Goal: Transaction & Acquisition: Purchase product/service

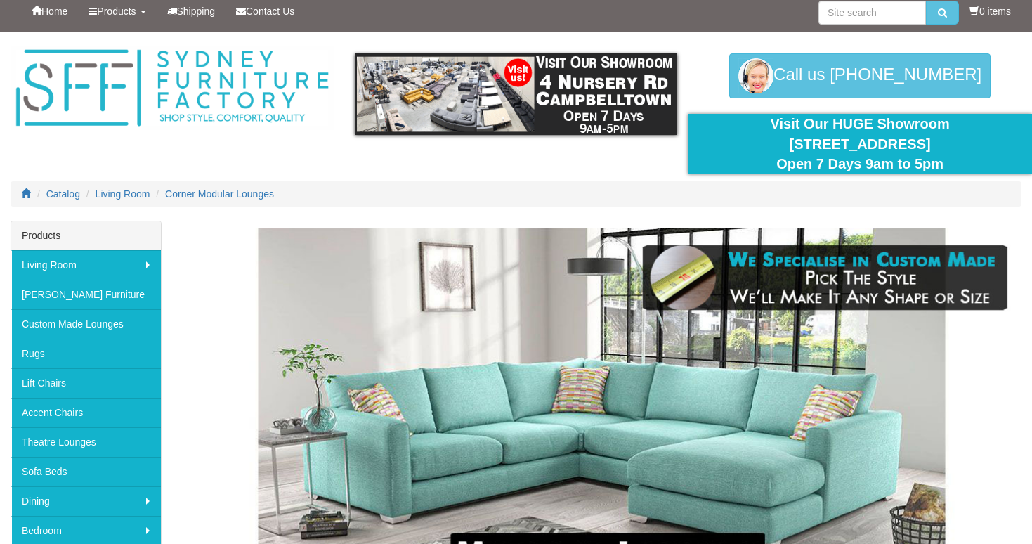
scroll to position [8, 0]
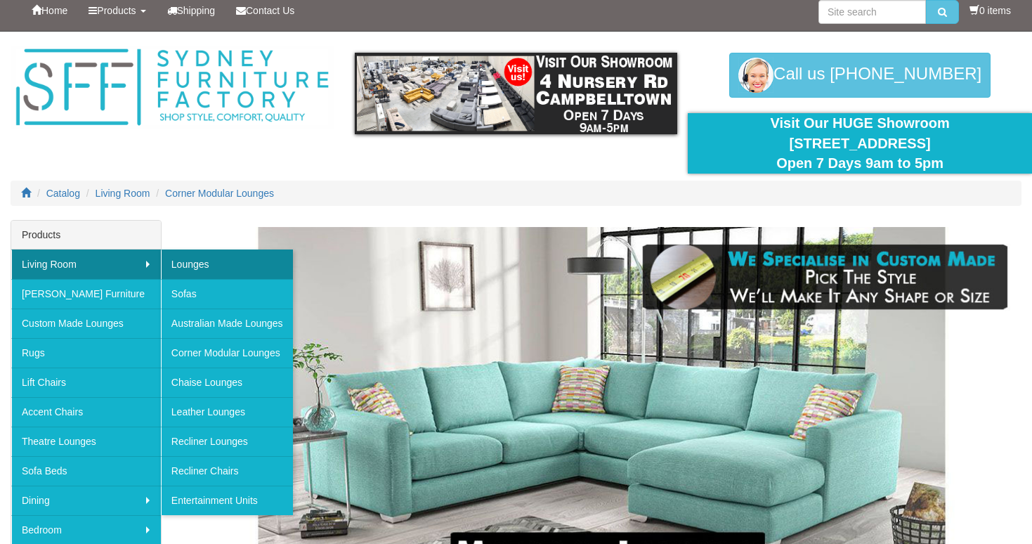
click at [185, 268] on link "Lounges" at bounding box center [227, 264] width 132 height 30
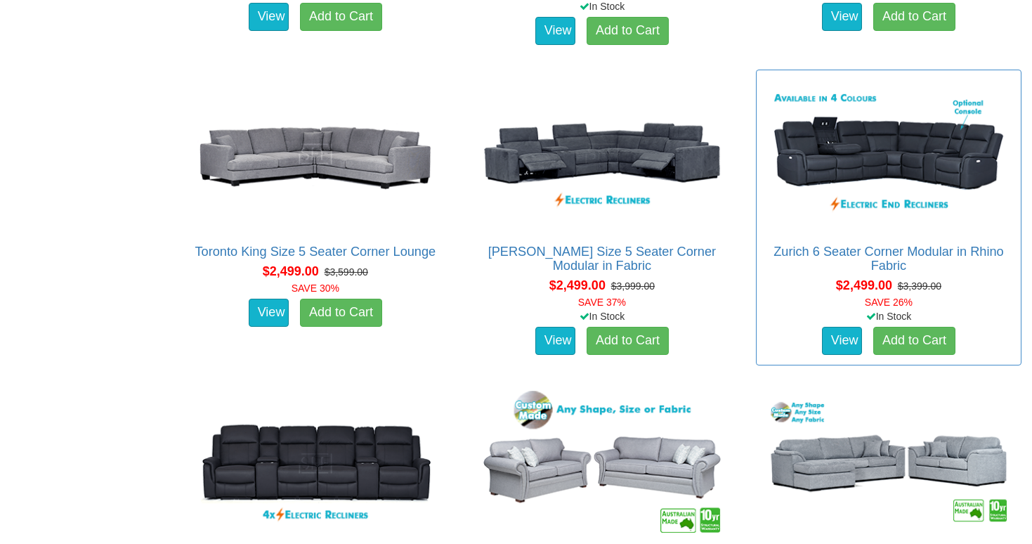
scroll to position [2902, 0]
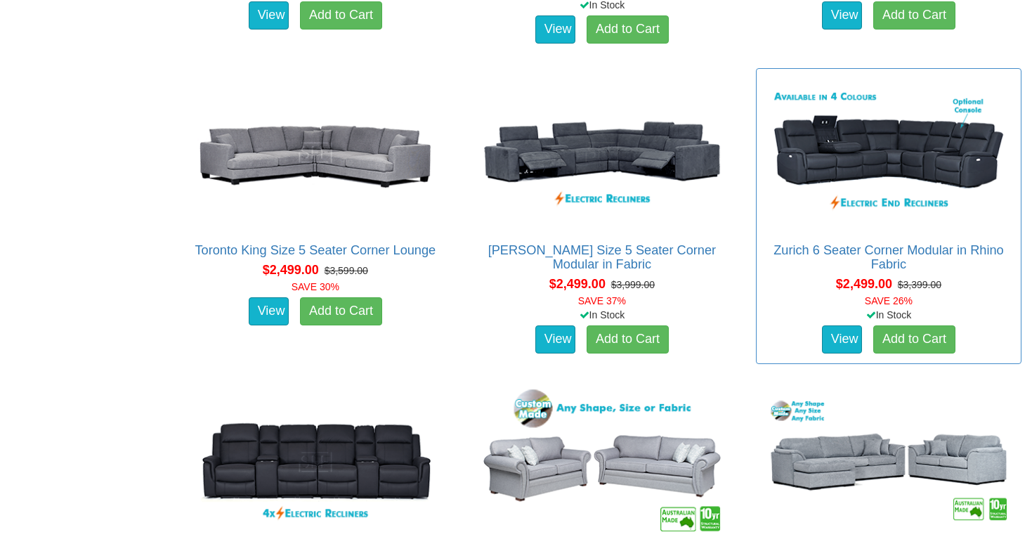
click at [875, 159] on img at bounding box center [888, 152] width 250 height 153
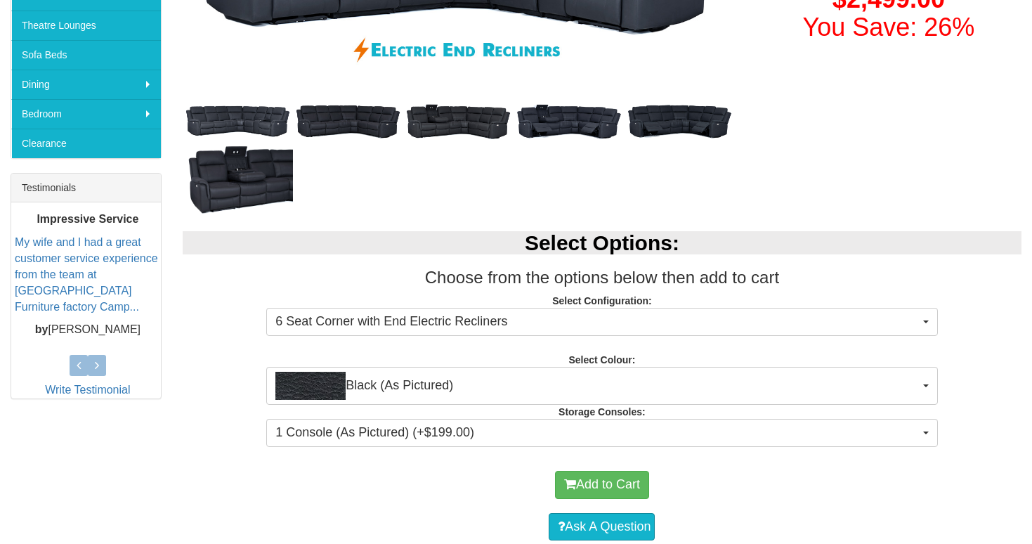
scroll to position [559, 0]
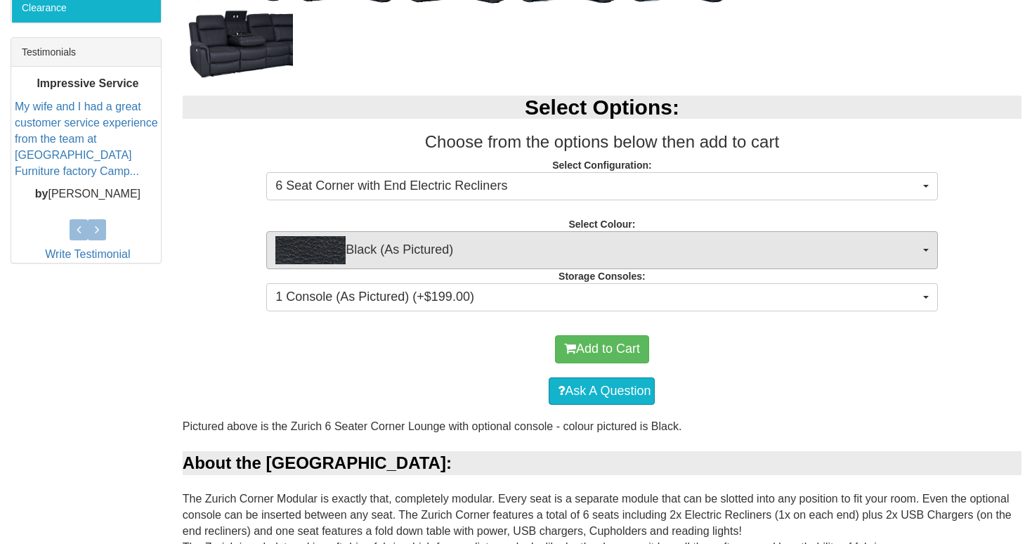
click at [561, 261] on span "Black (As Pictured)" at bounding box center [596, 250] width 643 height 28
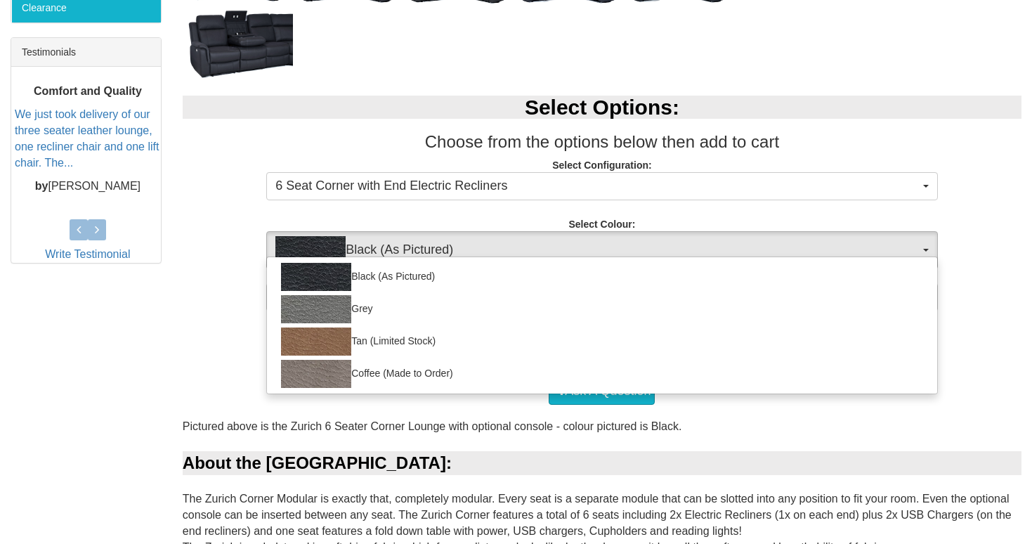
click at [234, 271] on div "Select Options: Choose from the options below then add to cart Select Configura…" at bounding box center [602, 201] width 860 height 240
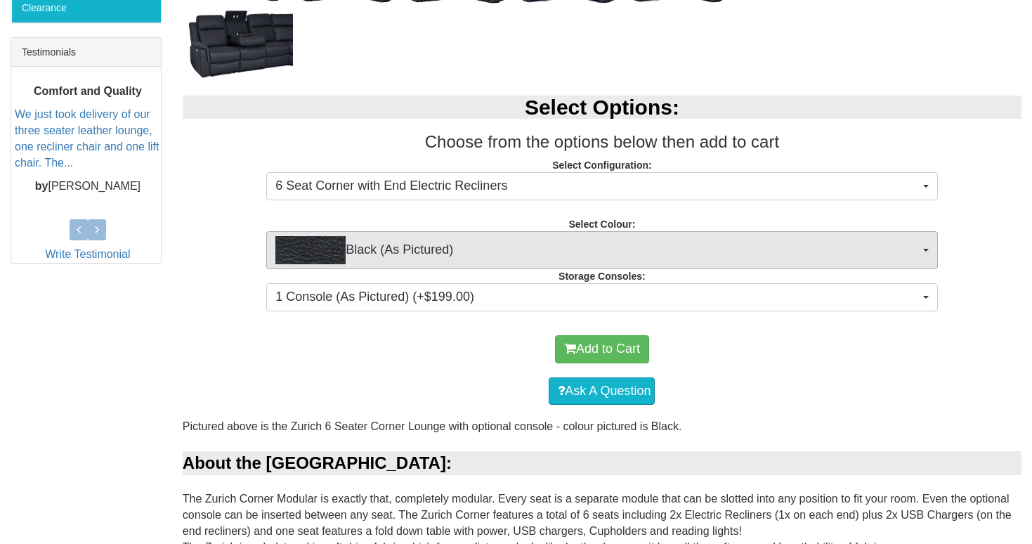
click at [450, 261] on span "Black (As Pictured)" at bounding box center [596, 250] width 643 height 28
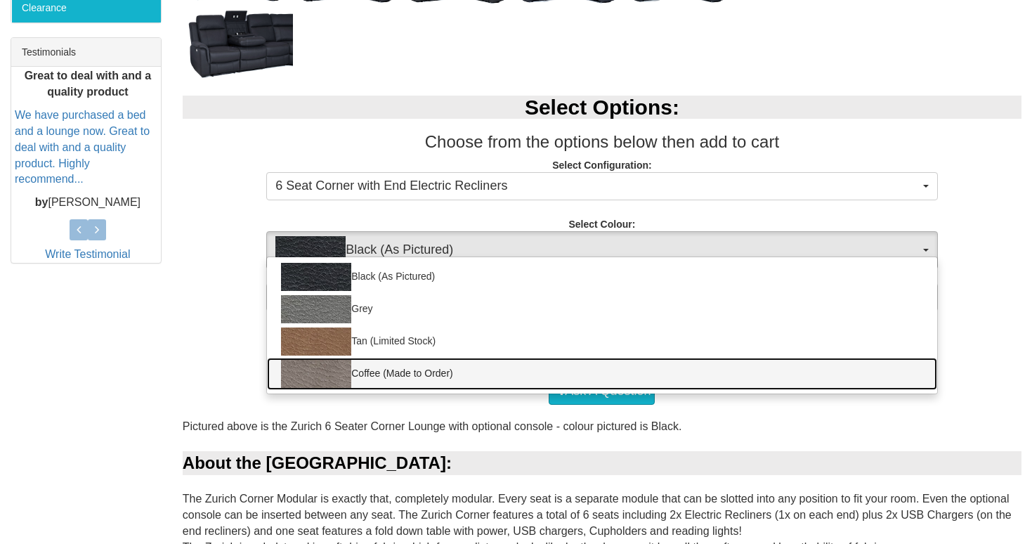
click at [384, 364] on link "Coffee (Made to Order)" at bounding box center [601, 374] width 669 height 32
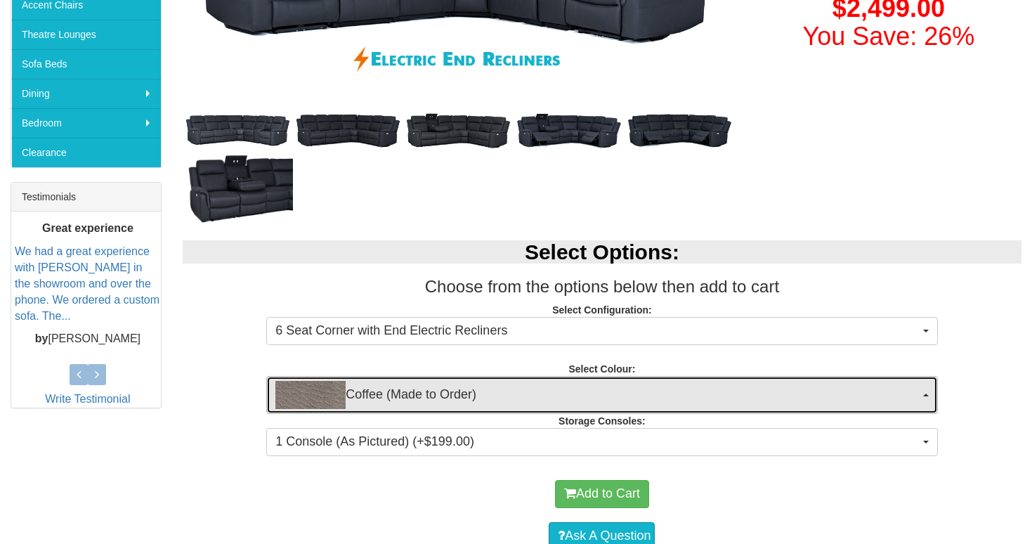
scroll to position [471, 0]
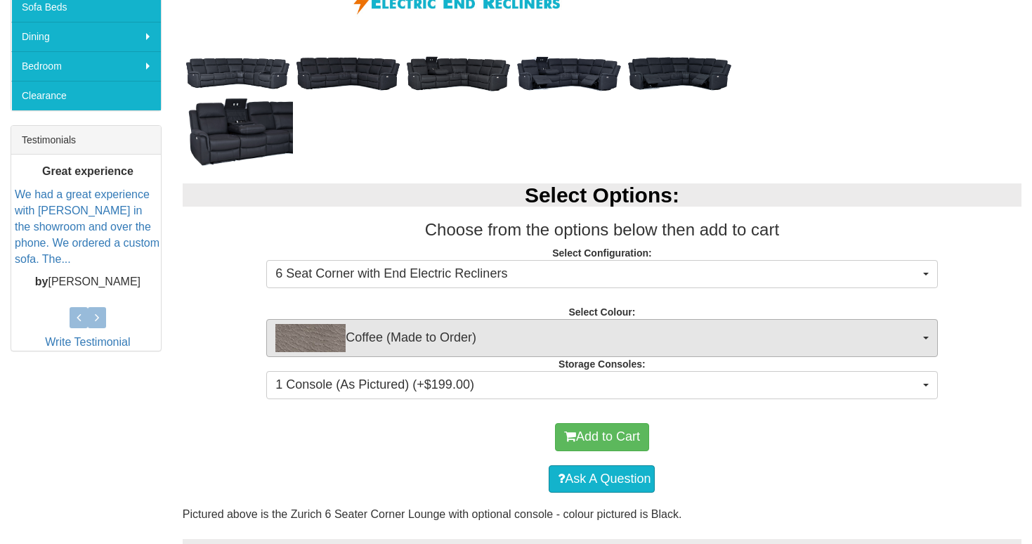
click at [392, 352] on button "Coffee (Made to Order)" at bounding box center [601, 338] width 671 height 38
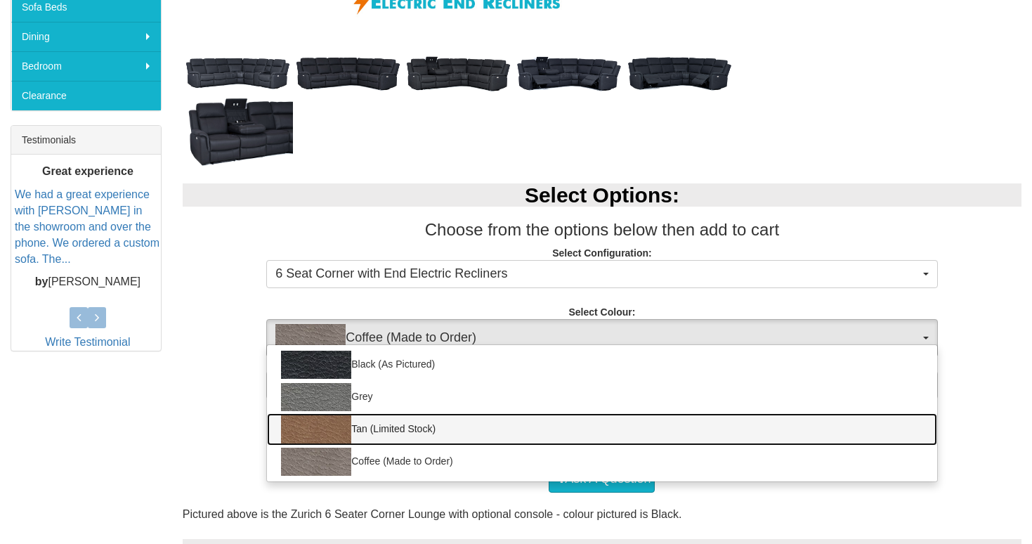
click at [374, 422] on link "Tan (Limited Stock)" at bounding box center [601, 429] width 669 height 32
select select "2068"
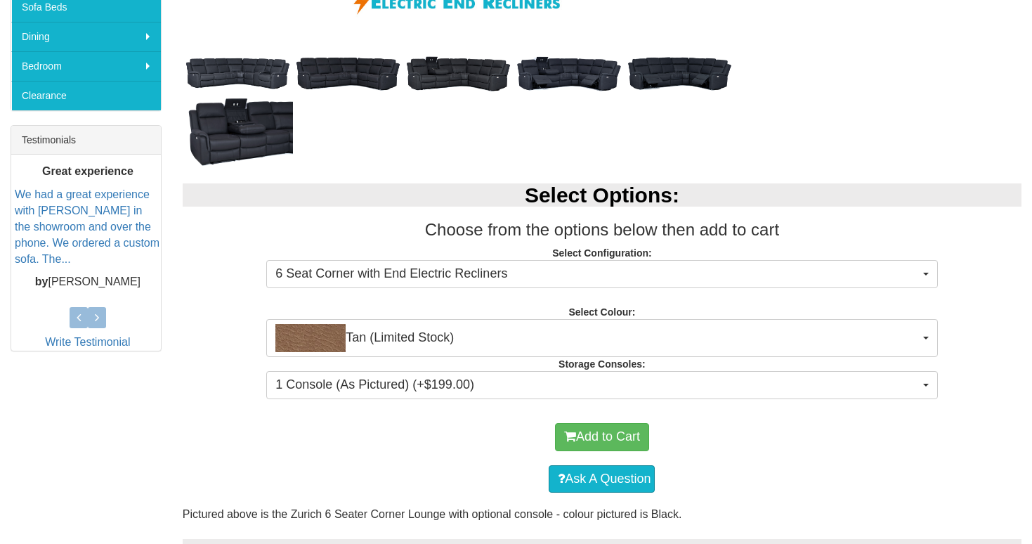
click at [258, 289] on div "Select Options: Choose from the options below then add to cart Select Configura…" at bounding box center [602, 289] width 860 height 240
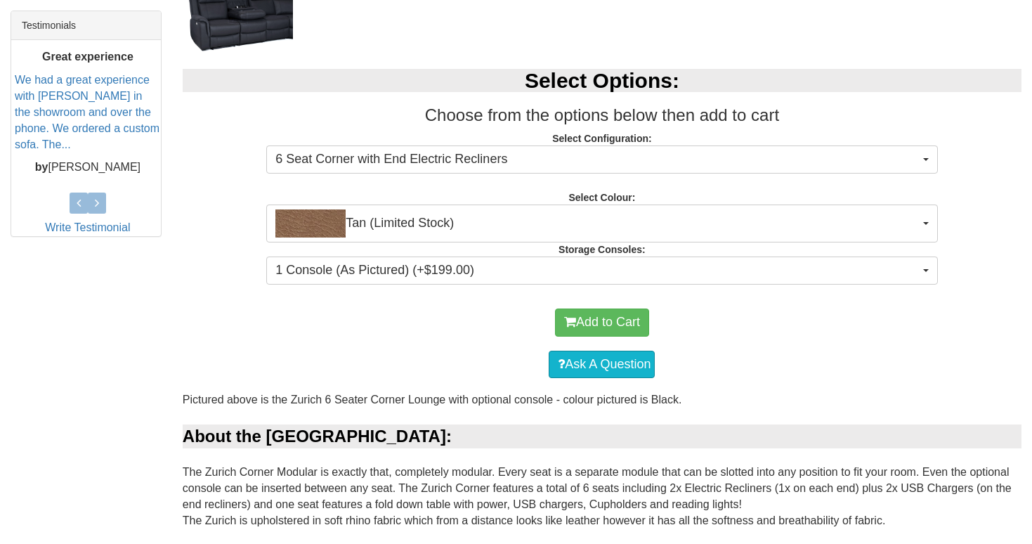
scroll to position [597, 0]
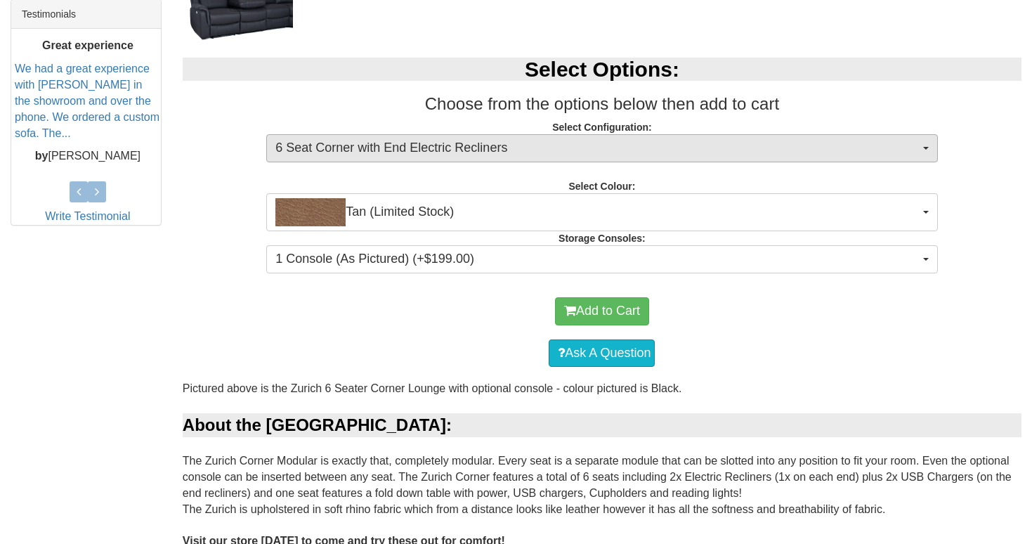
click at [495, 152] on span "6 Seat Corner with End Electric Recliners" at bounding box center [596, 148] width 643 height 18
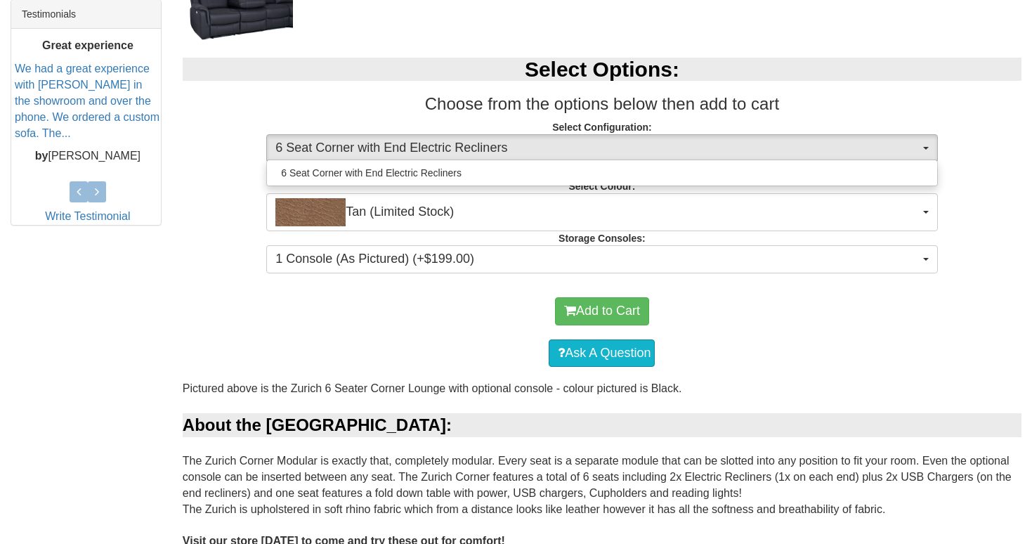
click at [495, 152] on span "6 Seat Corner with End Electric Recliners" at bounding box center [596, 148] width 643 height 18
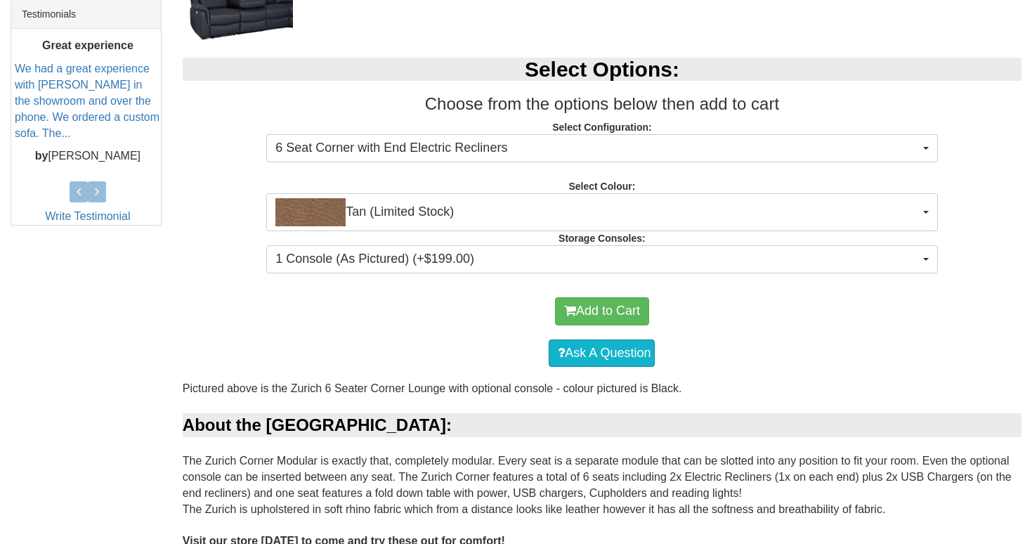
click at [465, 241] on div "Select Options: Choose from the options below then add to cart Select Configura…" at bounding box center [602, 164] width 860 height 240
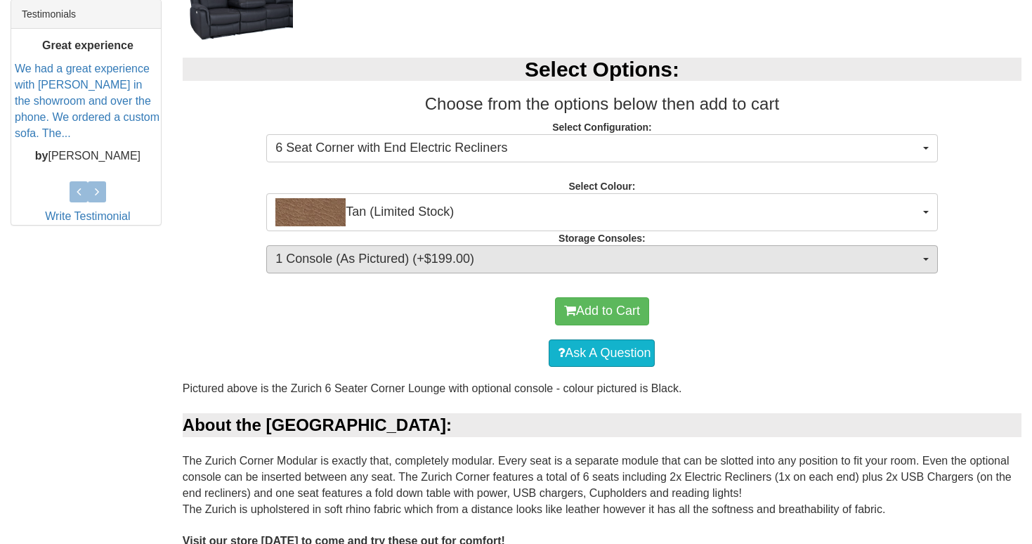
click at [462, 257] on span "1 Console (As Pictured) (+$199.00)" at bounding box center [596, 259] width 643 height 18
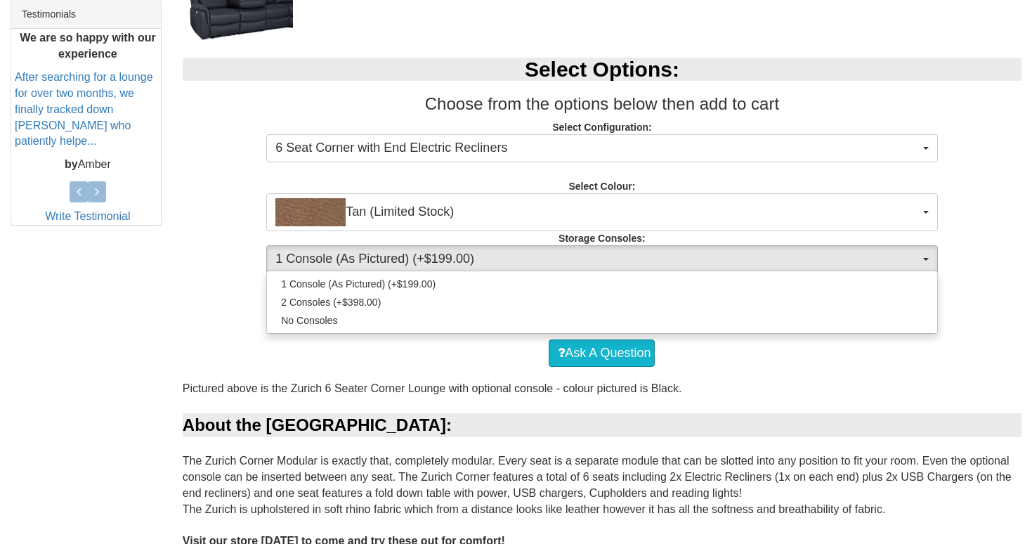
click at [249, 268] on div "Select Options: Choose from the options below then add to cart Select Configura…" at bounding box center [602, 164] width 860 height 240
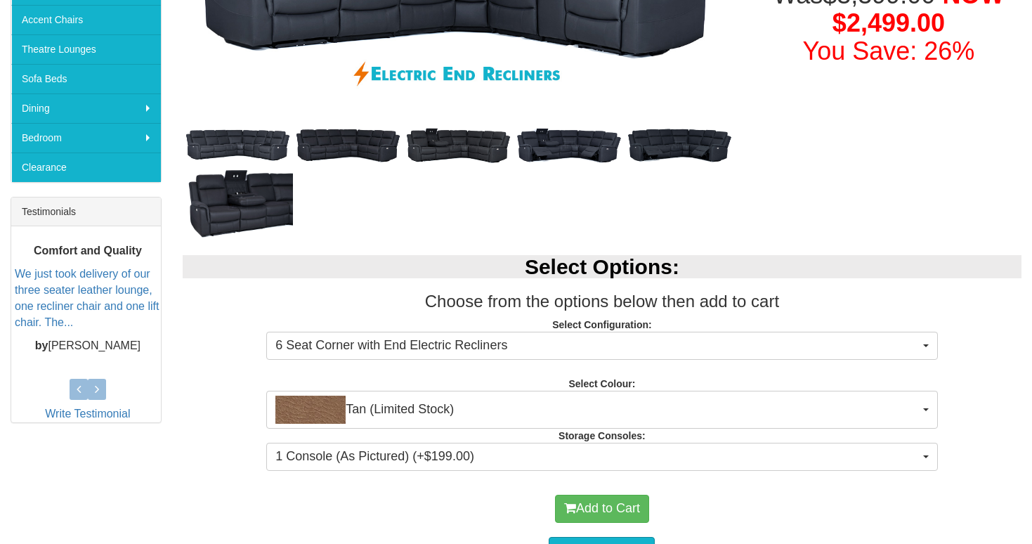
scroll to position [417, 0]
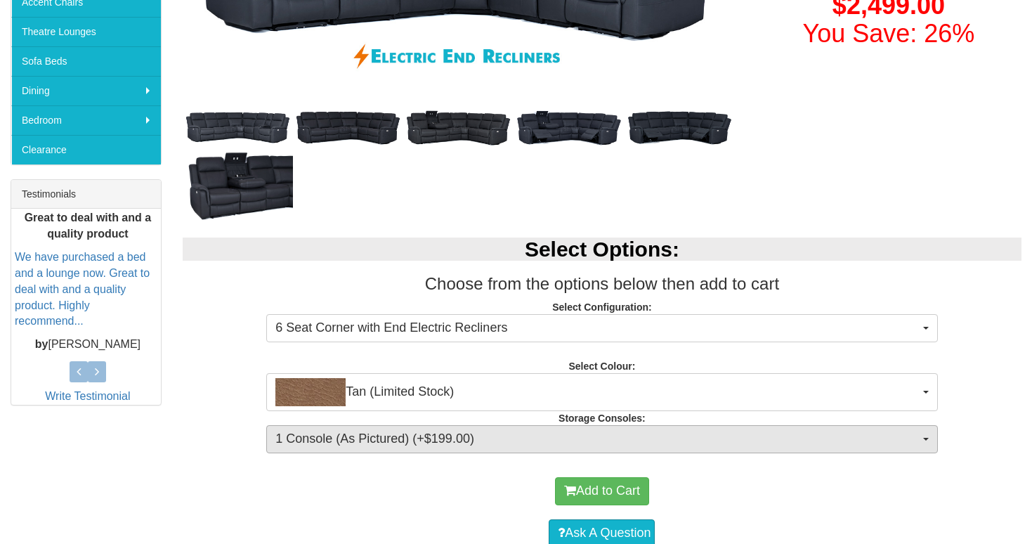
click at [405, 445] on span "1 Console (As Pictured) (+$199.00)" at bounding box center [596, 439] width 643 height 18
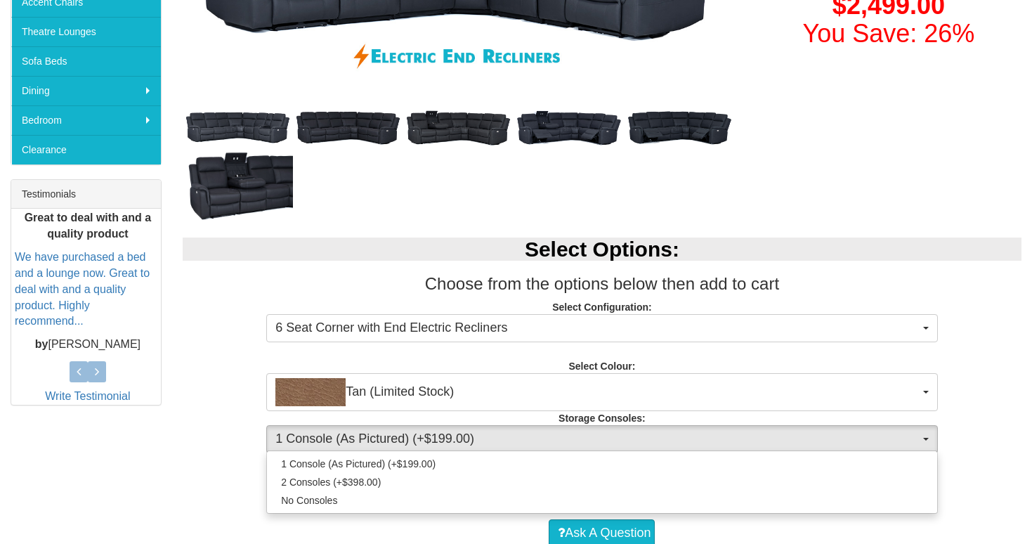
click at [405, 441] on span "1 Console (As Pictured) (+$199.00)" at bounding box center [596, 439] width 643 height 18
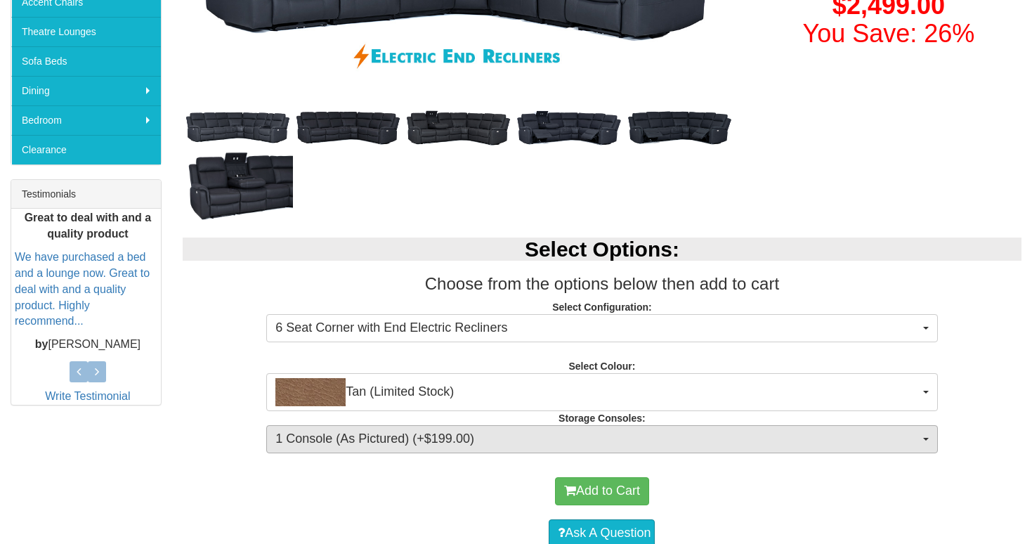
click at [405, 441] on span "1 Console (As Pictured) (+$199.00)" at bounding box center [596, 439] width 643 height 18
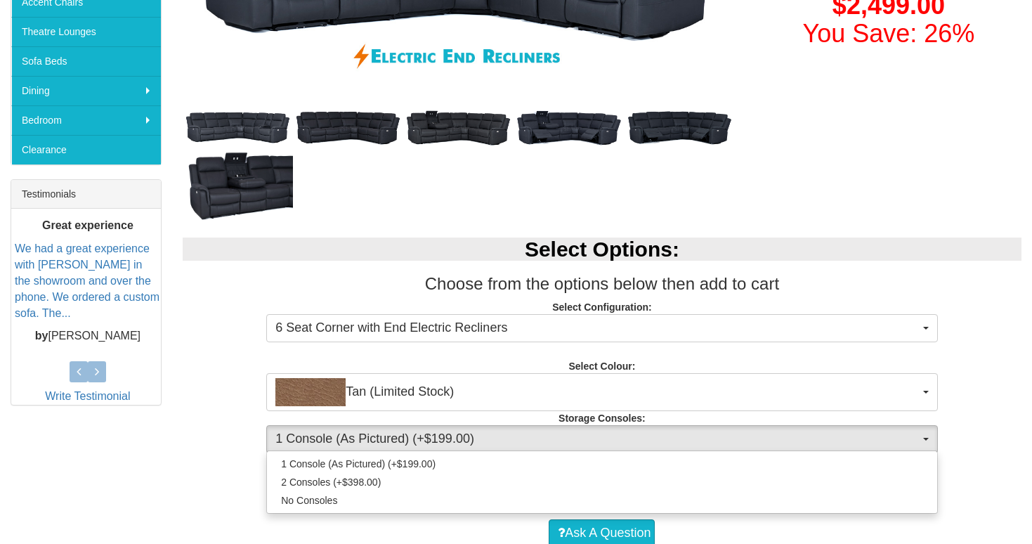
click at [405, 441] on span "1 Console (As Pictured) (+$199.00)" at bounding box center [596, 439] width 643 height 18
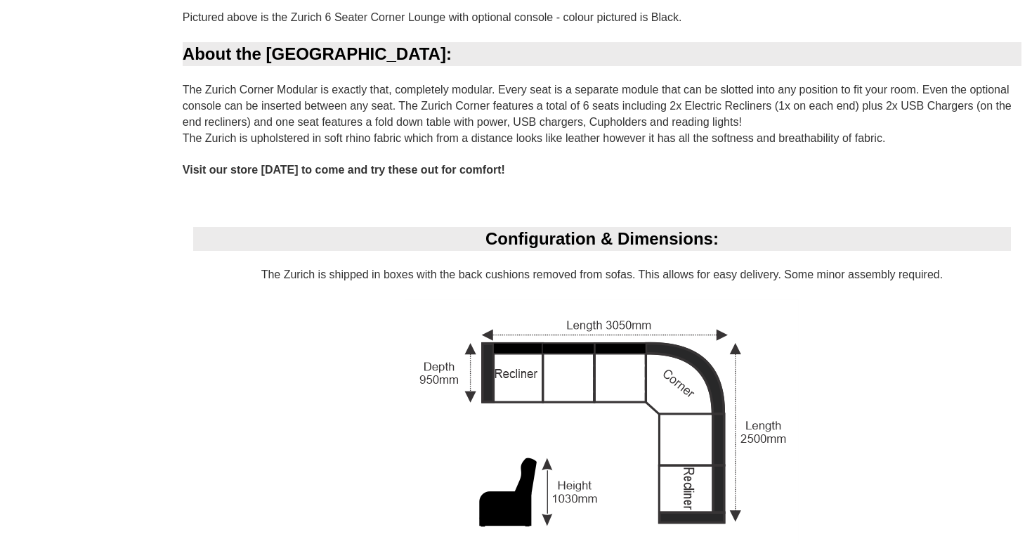
scroll to position [968, 0]
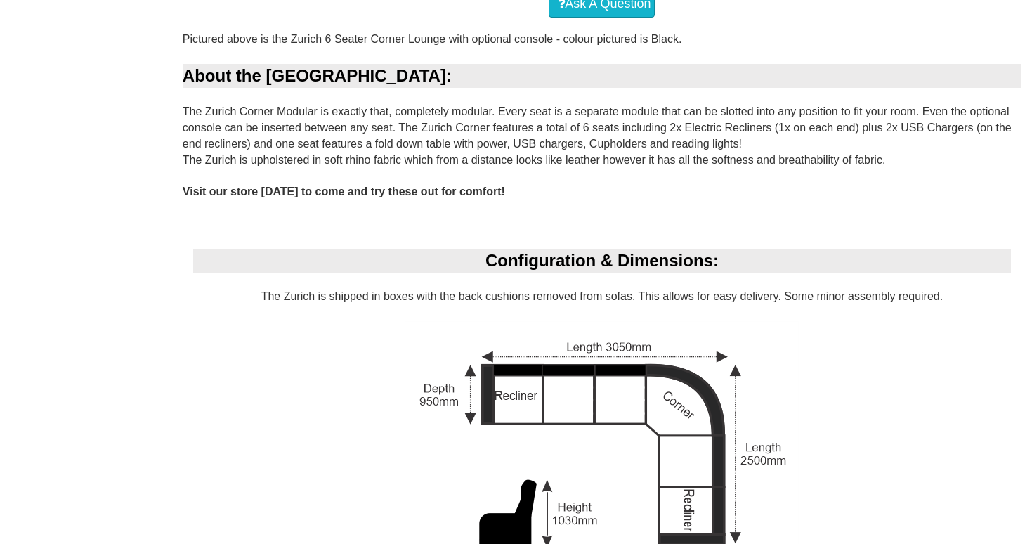
scroll to position [945, 0]
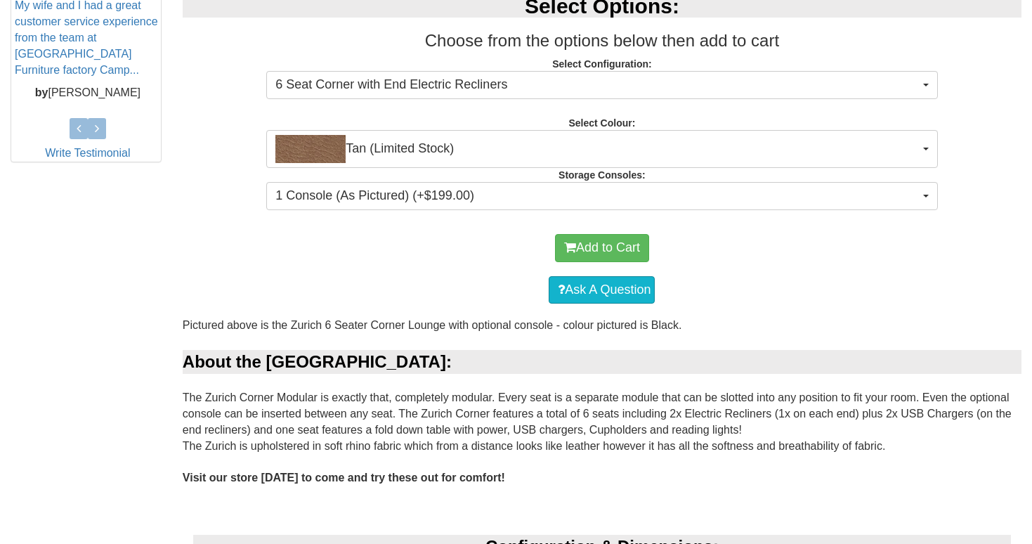
scroll to position [657, 0]
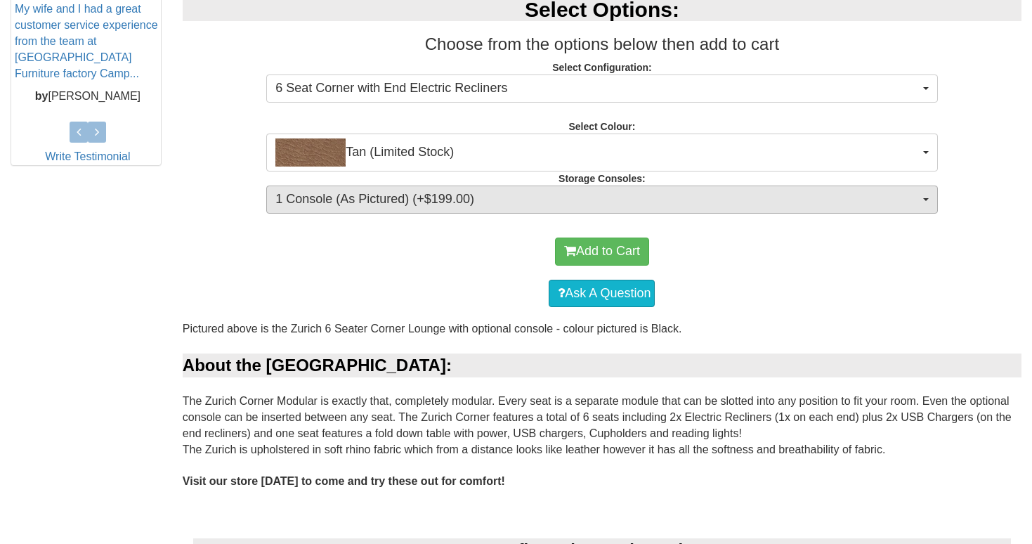
click at [417, 205] on span "1 Console (As Pictured) (+$199.00)" at bounding box center [596, 199] width 643 height 18
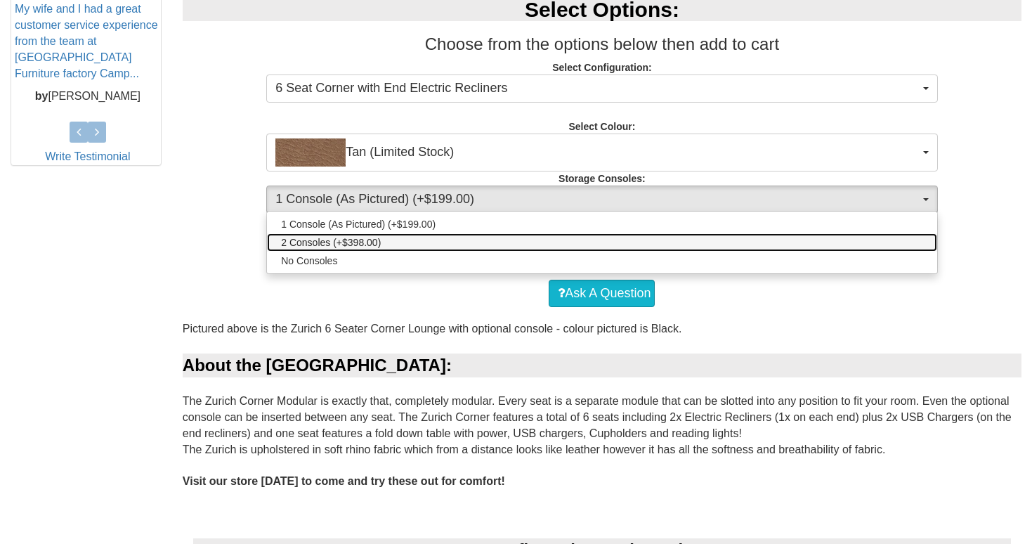
click at [385, 245] on link "2 Consoles (+$398.00)" at bounding box center [601, 242] width 669 height 18
select select "1476"
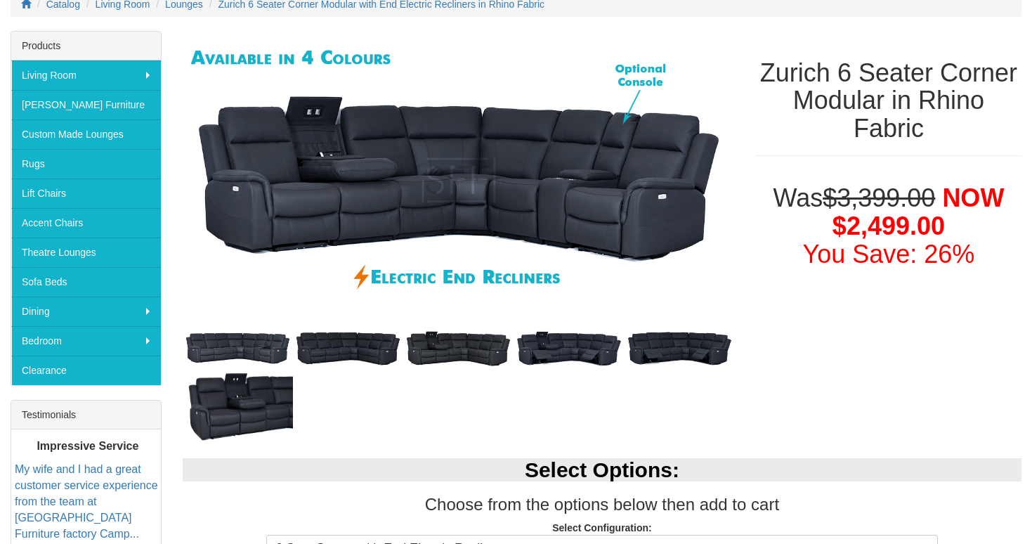
scroll to position [202, 0]
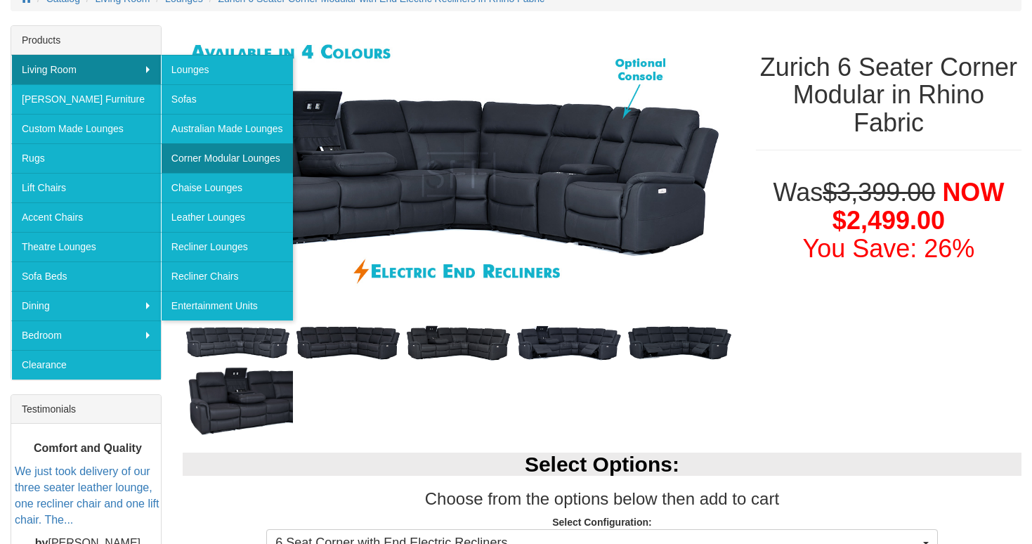
click at [199, 155] on link "Corner Modular Lounges" at bounding box center [227, 158] width 132 height 30
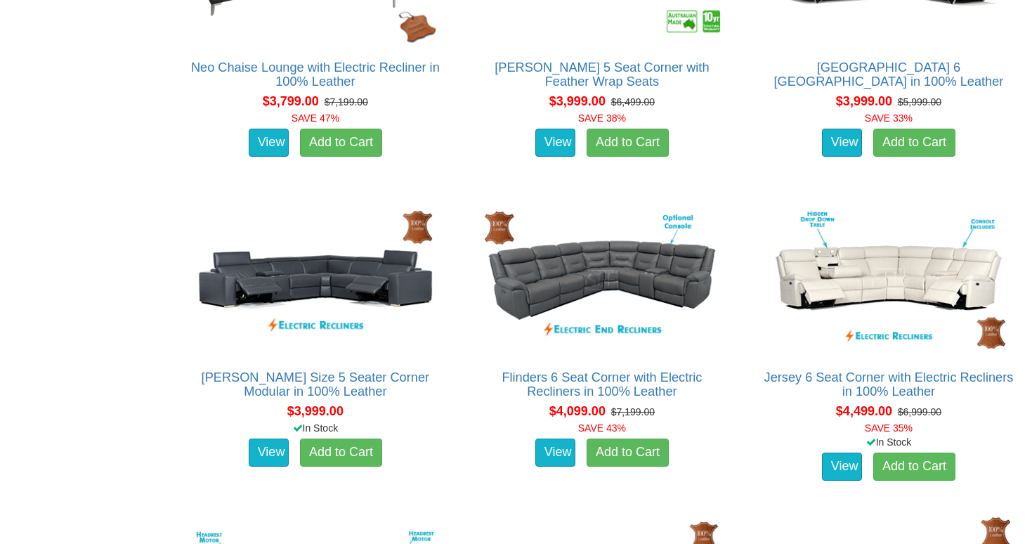
scroll to position [3166, 0]
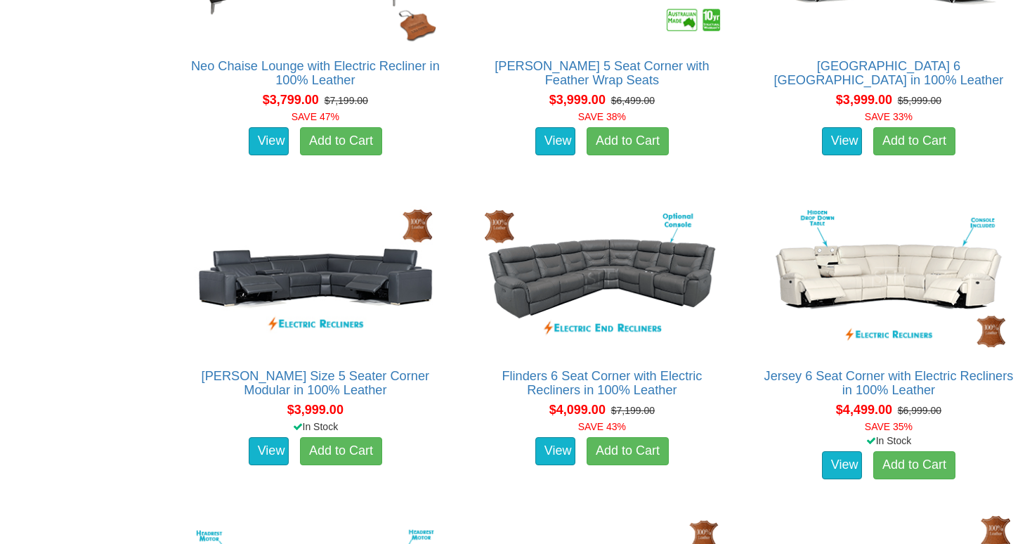
drag, startPoint x: 167, startPoint y: 348, endPoint x: 166, endPoint y: 339, distance: 9.2
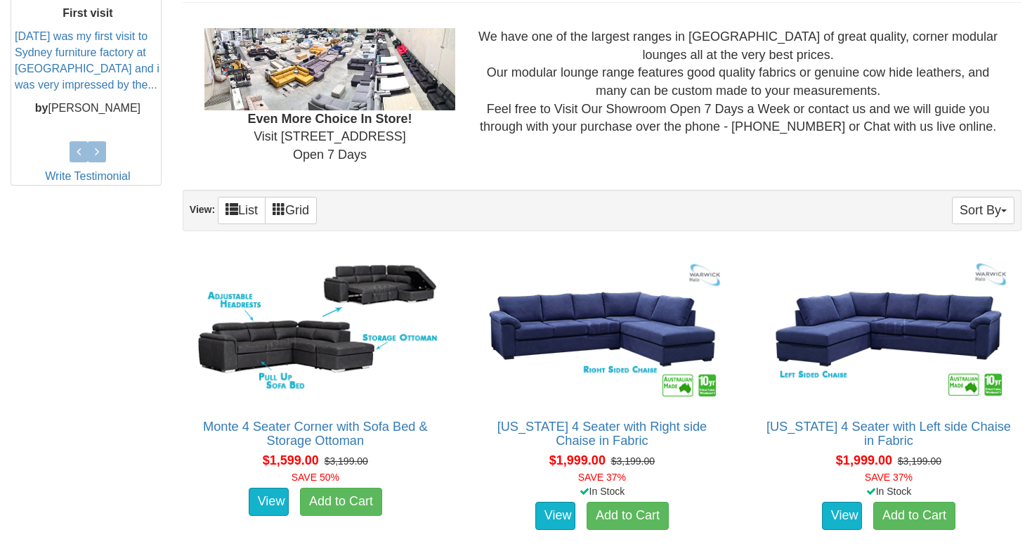
scroll to position [445, 0]
